Goal: Task Accomplishment & Management: Manage account settings

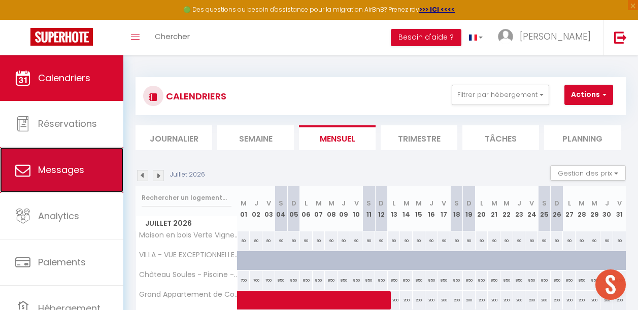
click at [80, 181] on link "Messages" at bounding box center [61, 170] width 123 height 46
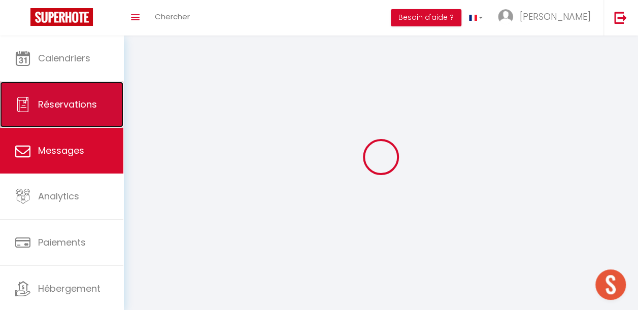
drag, startPoint x: 79, startPoint y: 182, endPoint x: 82, endPoint y: 123, distance: 58.5
click at [82, 123] on link "Réservations" at bounding box center [61, 105] width 123 height 46
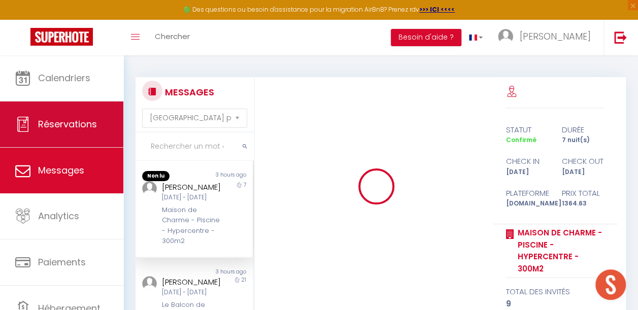
select select "not_cancelled"
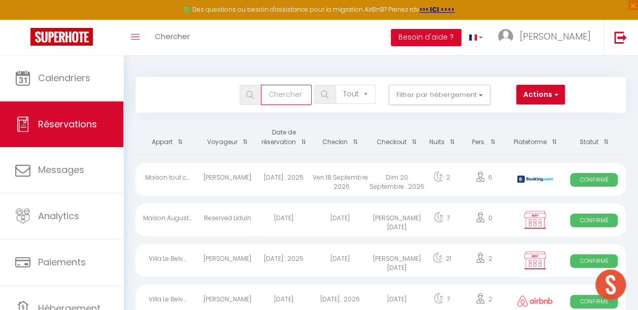
click at [290, 95] on input "text" at bounding box center [286, 95] width 51 height 20
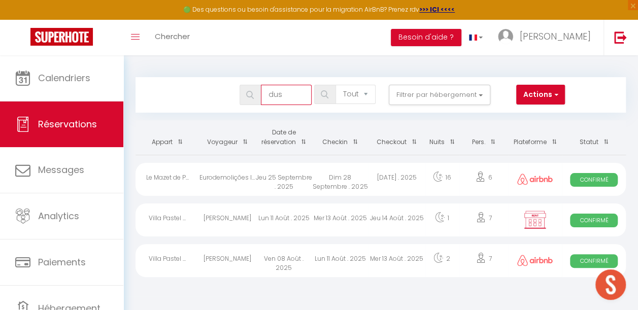
click at [291, 96] on input "dus" at bounding box center [286, 95] width 51 height 20
type input "d"
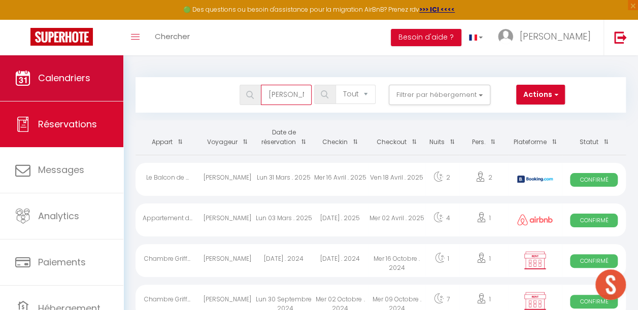
type input "[PERSON_NAME]"
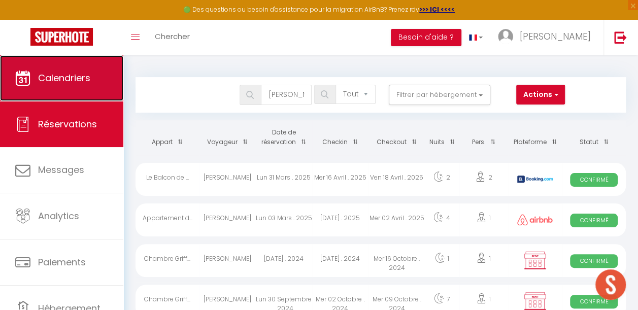
click at [68, 86] on link "Calendriers" at bounding box center [61, 78] width 123 height 46
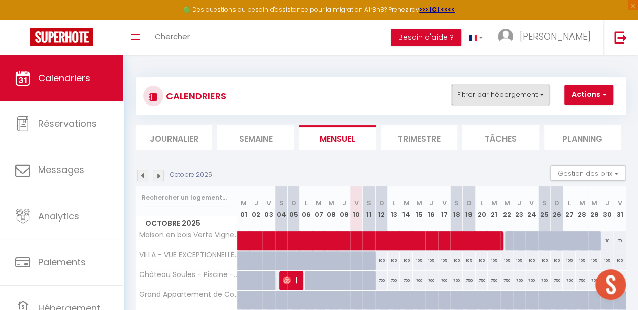
click at [472, 100] on button "Filtrer par hébergement" at bounding box center [501, 95] width 98 height 20
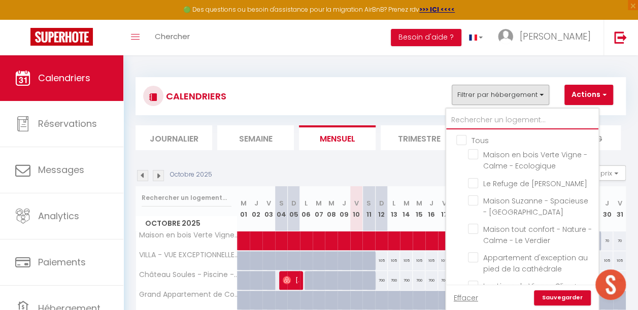
click at [481, 119] on input "text" at bounding box center [522, 120] width 152 height 18
type input "a"
checkbox input "false"
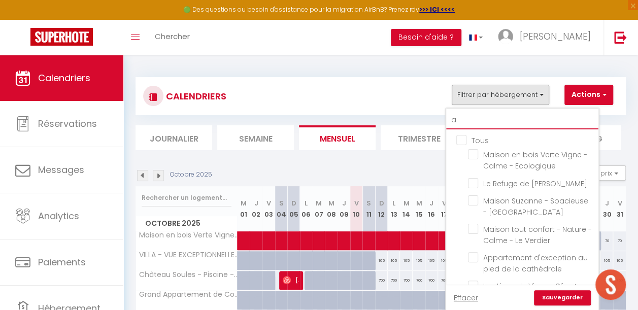
checkbox input "false"
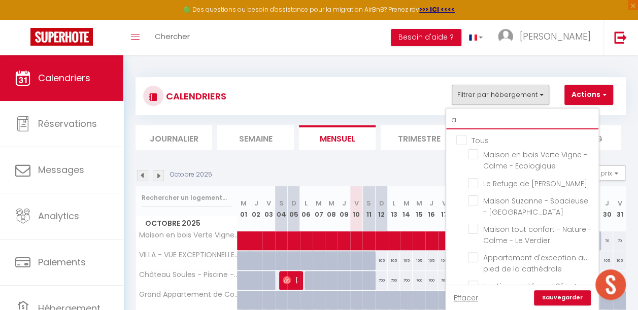
checkbox input "false"
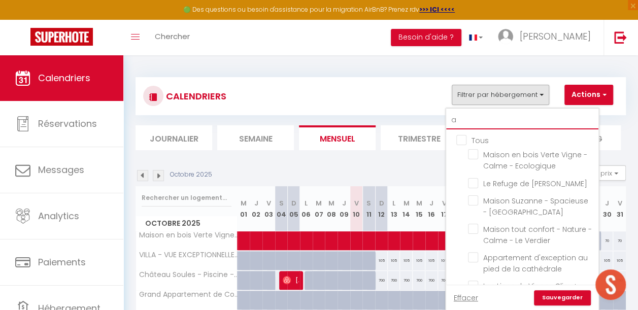
checkbox input "false"
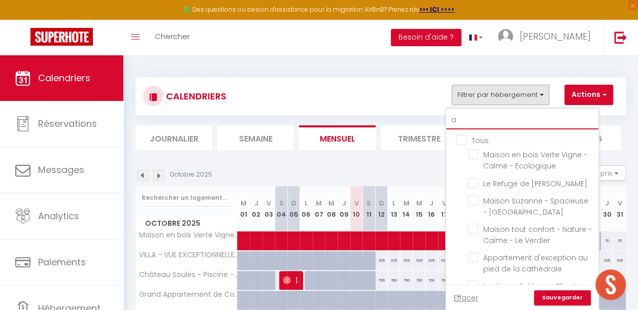
checkbox input "false"
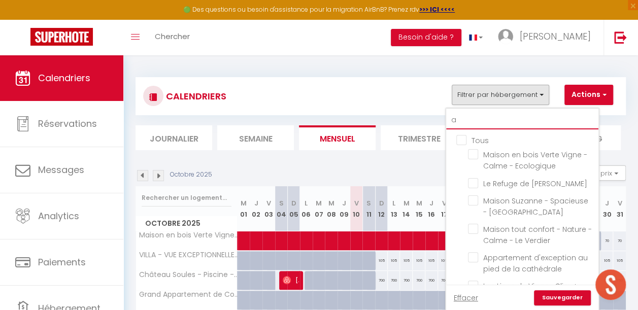
checkbox input "false"
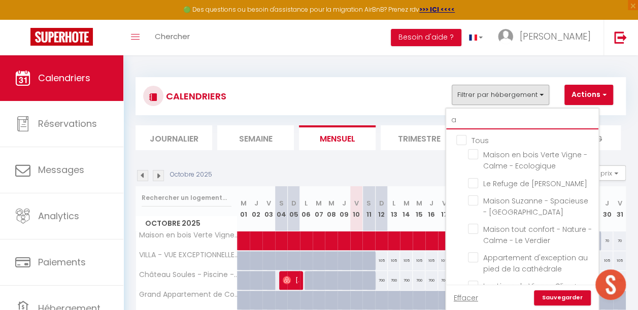
checkbox input "false"
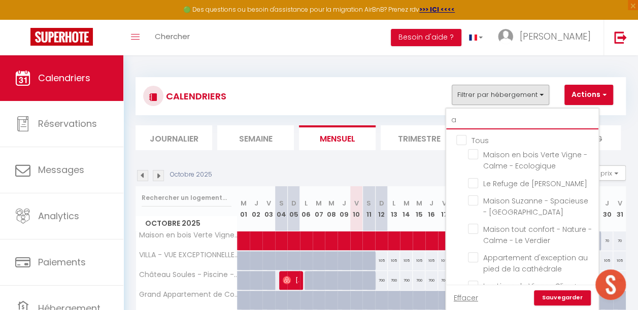
checkbox input "false"
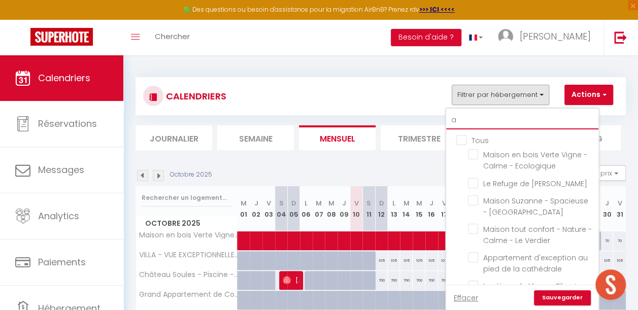
checkbox input "false"
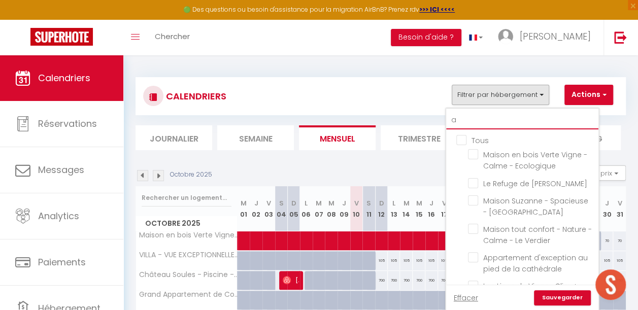
checkbox input "false"
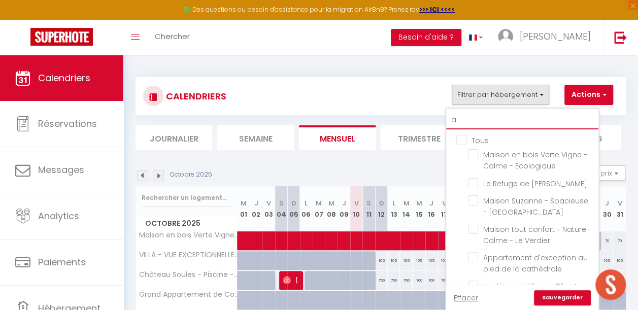
type input "au"
checkbox input "false"
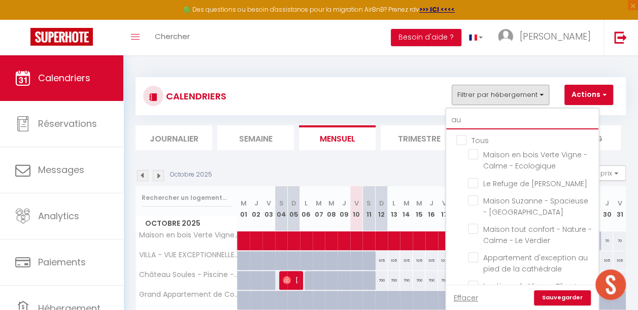
checkbox input "false"
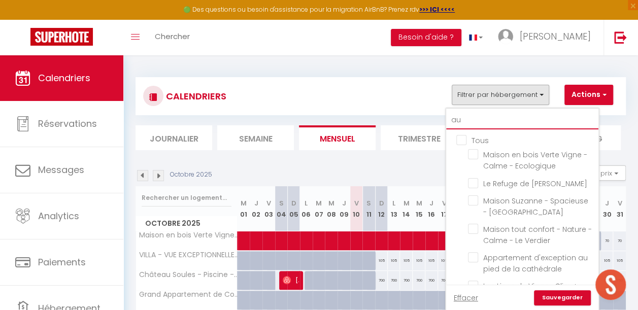
checkbox input "false"
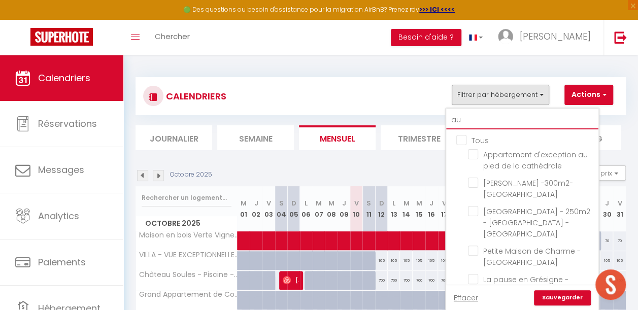
type input "aug"
checkbox input "false"
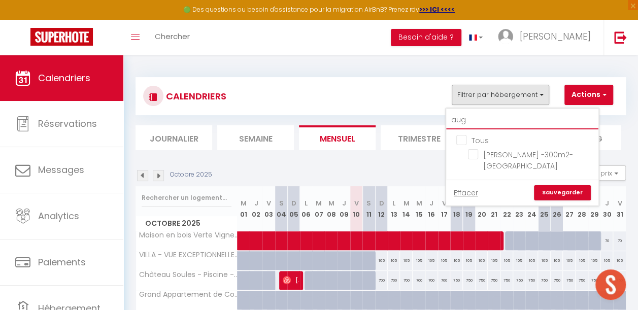
type input "augu"
checkbox input "false"
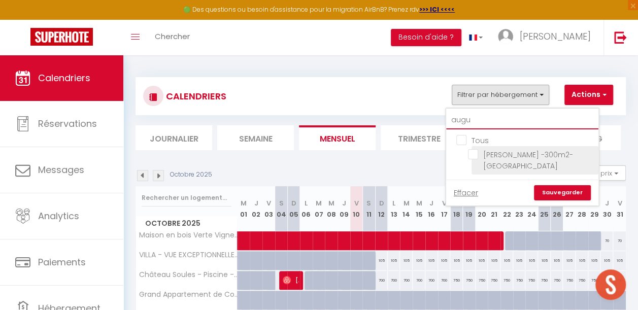
type input "augu"
click at [474, 152] on input "[PERSON_NAME] -300m2- [GEOGRAPHIC_DATA]" at bounding box center [531, 154] width 127 height 10
checkbox input "true"
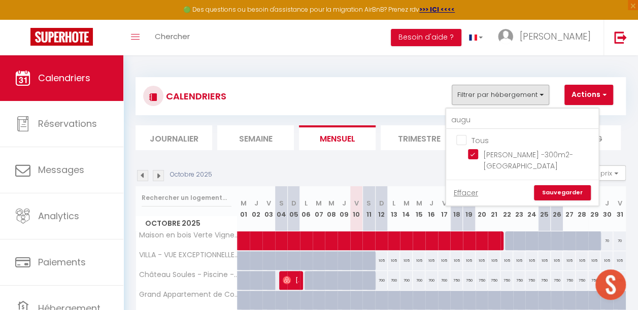
click at [562, 188] on link "Sauvegarder" at bounding box center [562, 192] width 57 height 15
select select
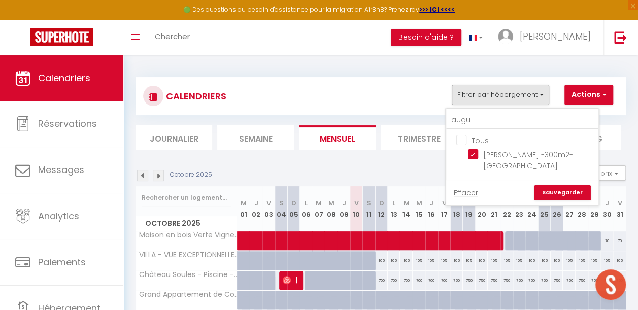
select select
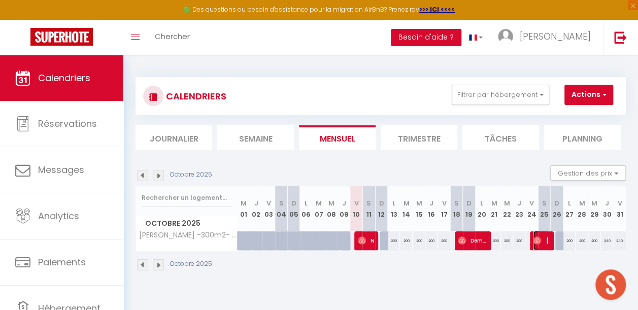
click at [533, 245] on span "[PERSON_NAME]" at bounding box center [541, 240] width 16 height 19
select select "OK"
select select "1"
select select "0"
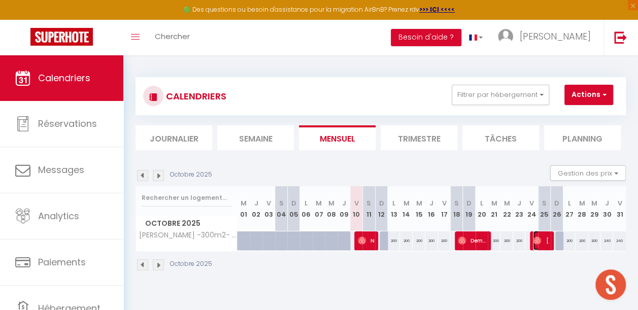
select select "1"
select select
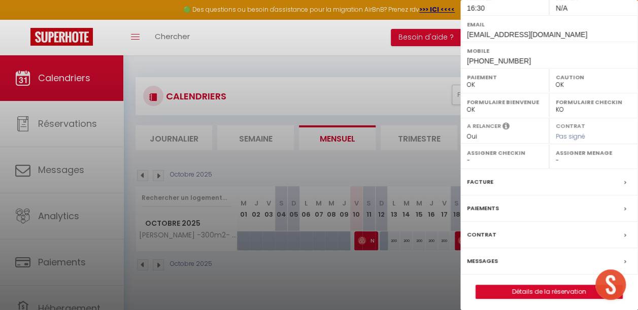
scroll to position [171, 0]
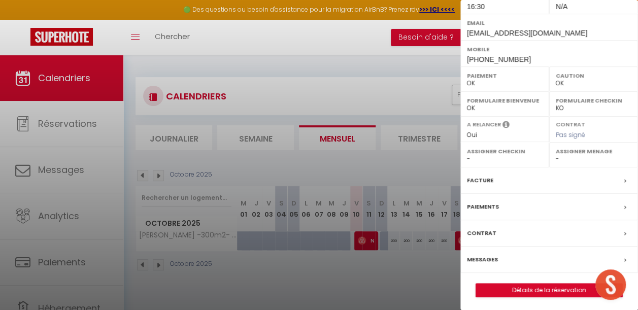
click at [318, 276] on div at bounding box center [319, 155] width 638 height 310
